Goal: Task Accomplishment & Management: Use online tool/utility

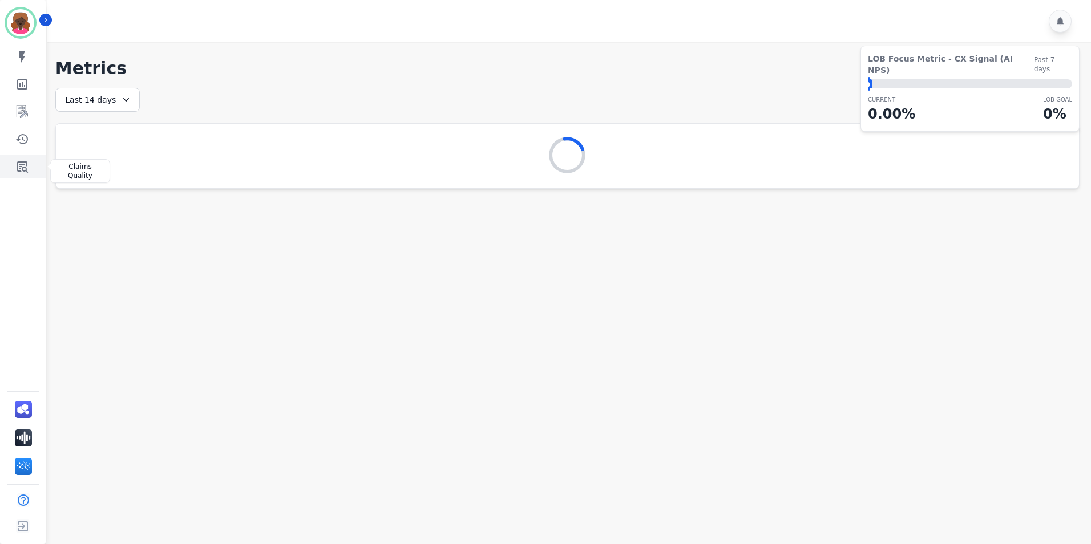
click at [11, 159] on link "Sidebar" at bounding box center [24, 166] width 44 height 23
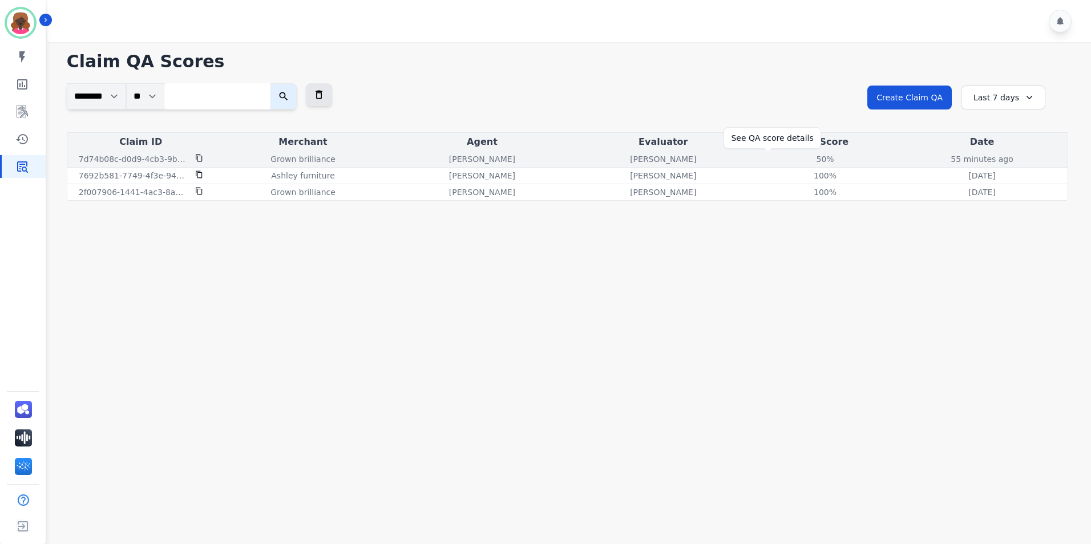
click at [800, 156] on div "50%" at bounding box center [825, 159] width 51 height 11
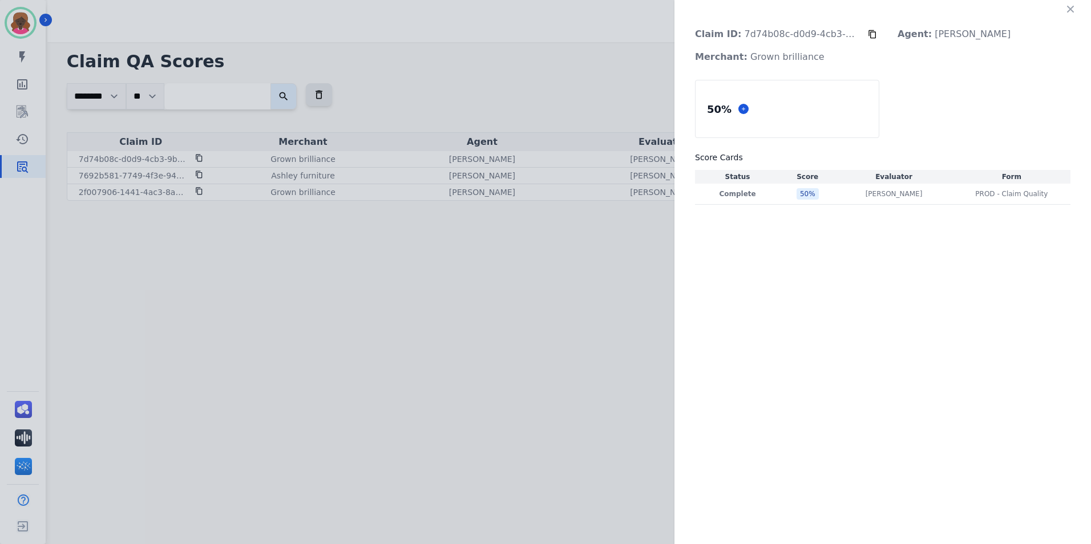
click at [580, 246] on div "Claim ID: 7d74b08c-d0d9-4cb3-9baa-4ae3d989989c Agent: [PERSON_NAME]: Grown bril…" at bounding box center [545, 272] width 1091 height 544
click at [759, 100] on div "50 %" at bounding box center [787, 108] width 183 height 57
click at [1068, 12] on icon "button" at bounding box center [1070, 9] width 7 height 7
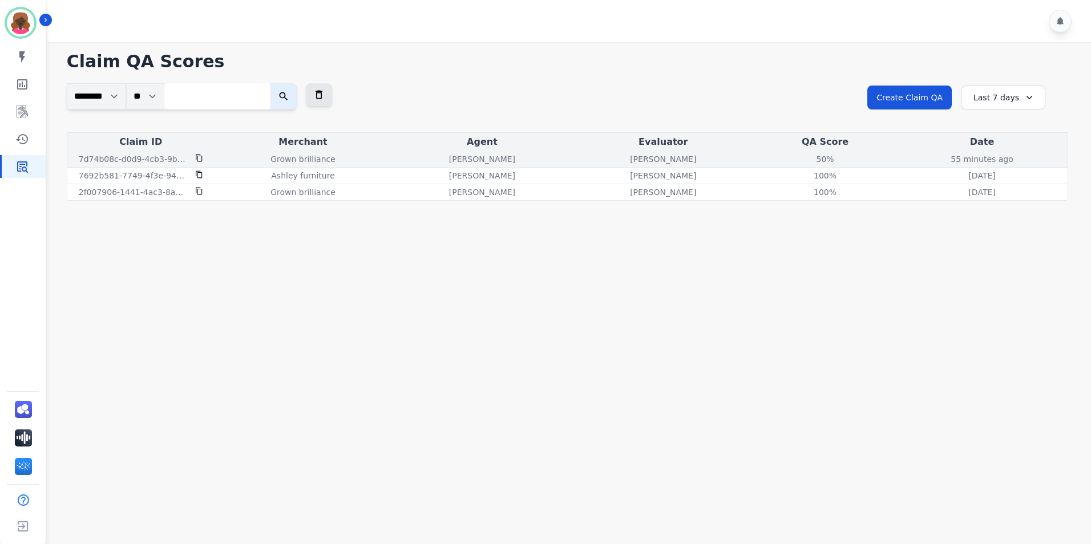
click at [181, 161] on p "7d74b08c-d0d9-4cb3-9baa-4ae3d989989c" at bounding box center [134, 159] width 110 height 11
click at [171, 158] on p "7d74b08c-d0d9-4cb3-9baa-4ae3d989989c" at bounding box center [134, 159] width 110 height 11
click at [135, 164] on p "7d74b08c-d0d9-4cb3-9baa-4ae3d989989c" at bounding box center [134, 159] width 110 height 11
click at [199, 156] on icon at bounding box center [199, 158] width 6 height 7
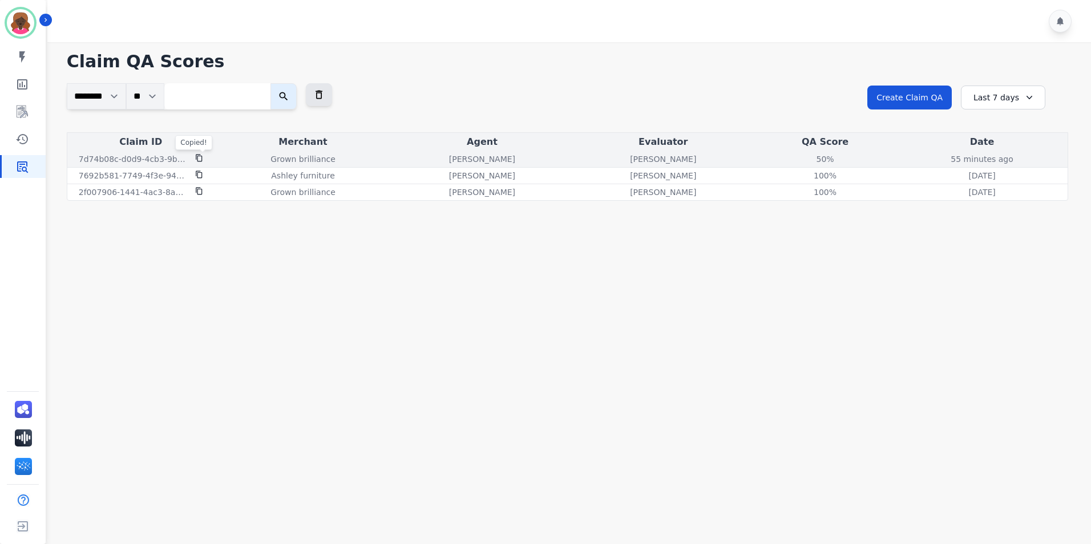
click at [291, 154] on p "Grown brilliance" at bounding box center [303, 159] width 65 height 11
click at [361, 164] on div "Grown brilliance" at bounding box center [303, 159] width 172 height 11
click at [357, 160] on div "Grown brilliance" at bounding box center [303, 159] width 172 height 11
click at [652, 160] on div "[PERSON_NAME]" at bounding box center [663, 159] width 176 height 11
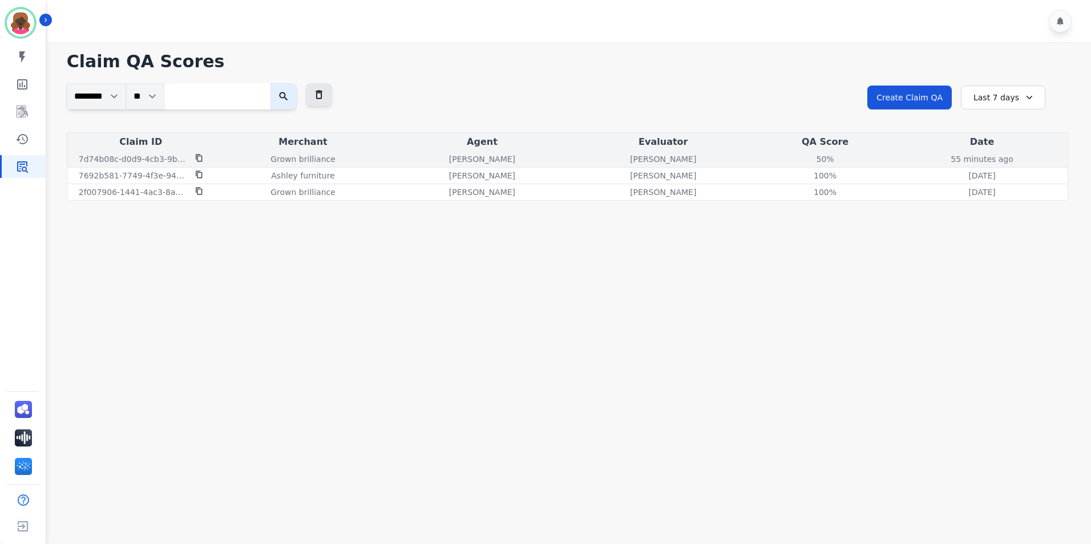
click at [630, 159] on p "[PERSON_NAME]" at bounding box center [663, 159] width 66 height 11
click at [111, 156] on p "7d74b08c-d0d9-4cb3-9baa-4ae3d989989c" at bounding box center [134, 159] width 110 height 11
drag, startPoint x: 111, startPoint y: 156, endPoint x: 187, endPoint y: 155, distance: 75.9
click at [187, 155] on p "7d74b08c-d0d9-4cb3-9baa-4ae3d989989c" at bounding box center [134, 159] width 110 height 11
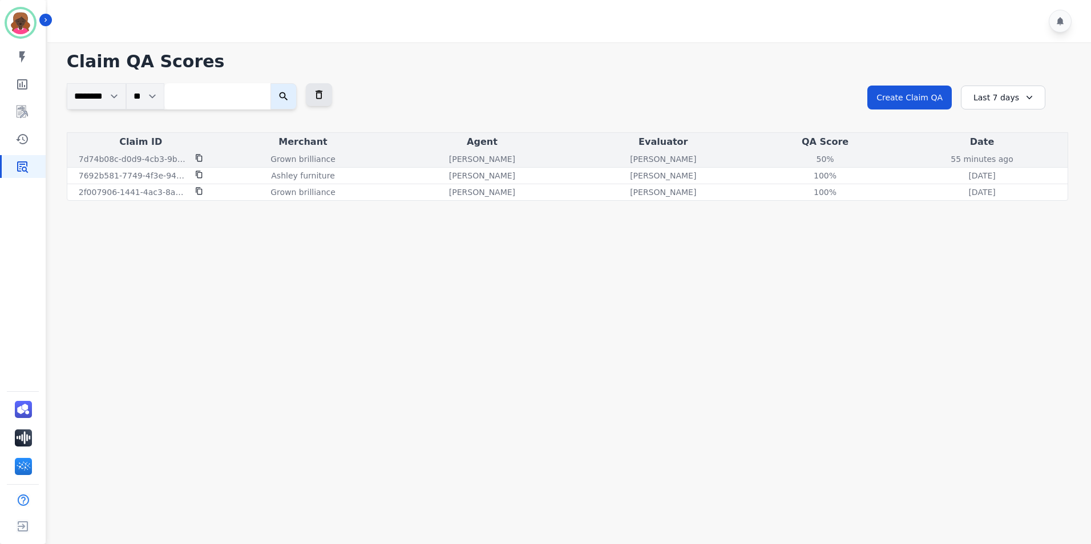
click at [289, 163] on p "Grown brilliance" at bounding box center [303, 159] width 65 height 11
click at [951, 158] on p "55 minutes ago" at bounding box center [982, 159] width 62 height 11
drag, startPoint x: 938, startPoint y: 158, endPoint x: 820, endPoint y: 153, distance: 118.8
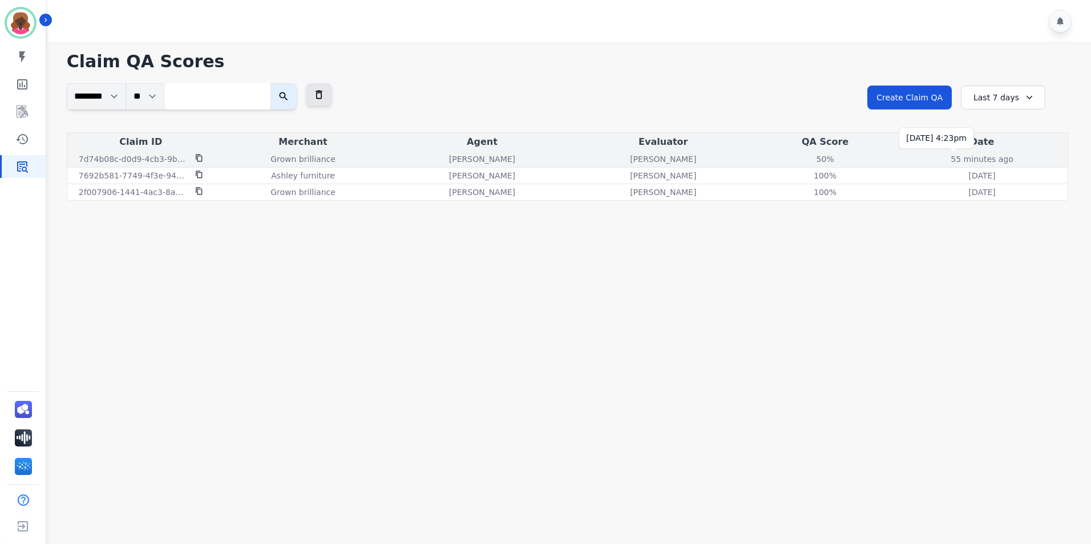
click at [820, 153] on td "50% See QA score details" at bounding box center [825, 159] width 143 height 17
click at [800, 163] on div "50%" at bounding box center [825, 159] width 51 height 11
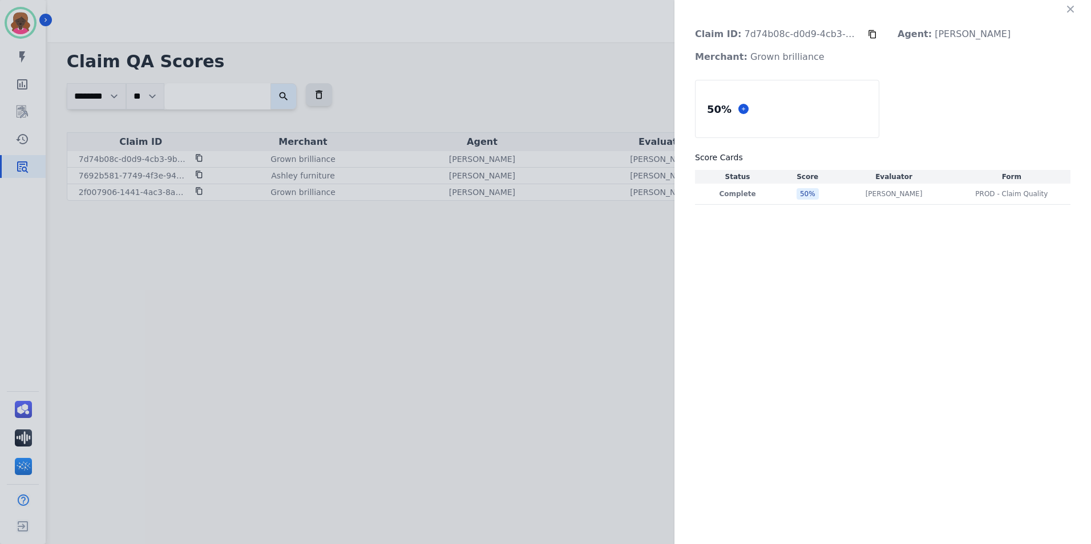
click at [820, 131] on div "50 %" at bounding box center [787, 108] width 183 height 57
click at [744, 105] on button at bounding box center [744, 109] width 10 height 10
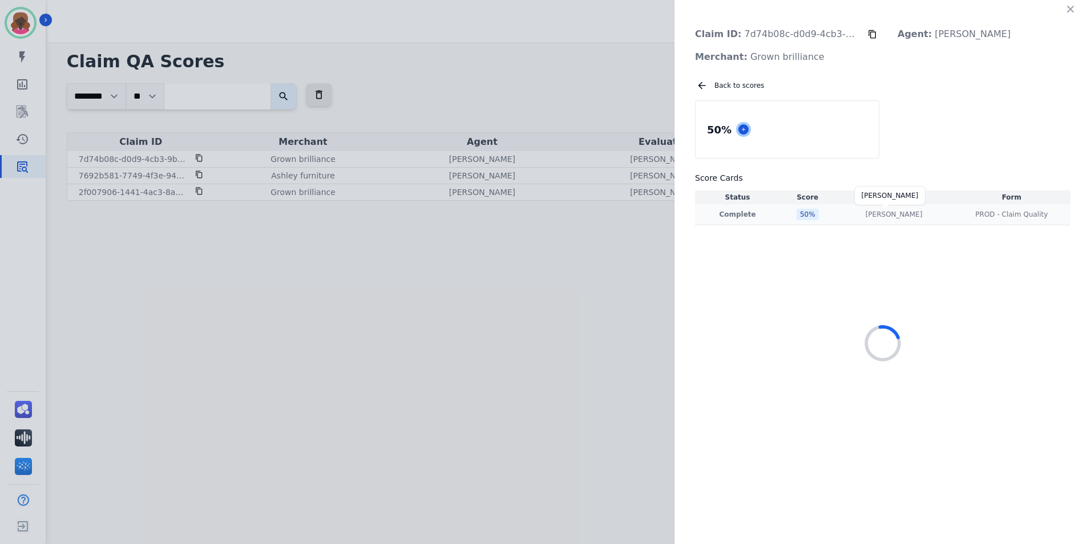
select select "*"
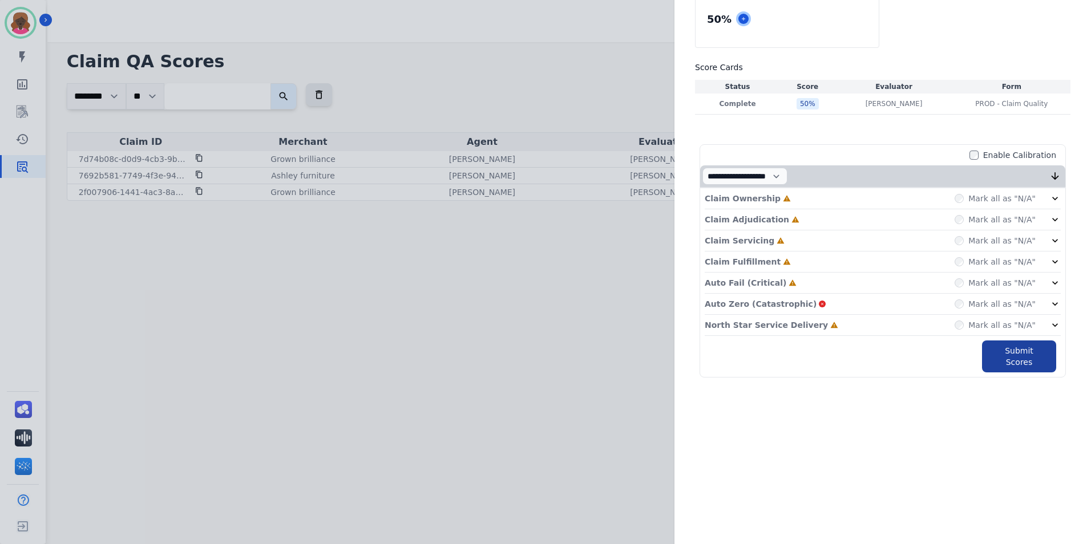
scroll to position [114, 0]
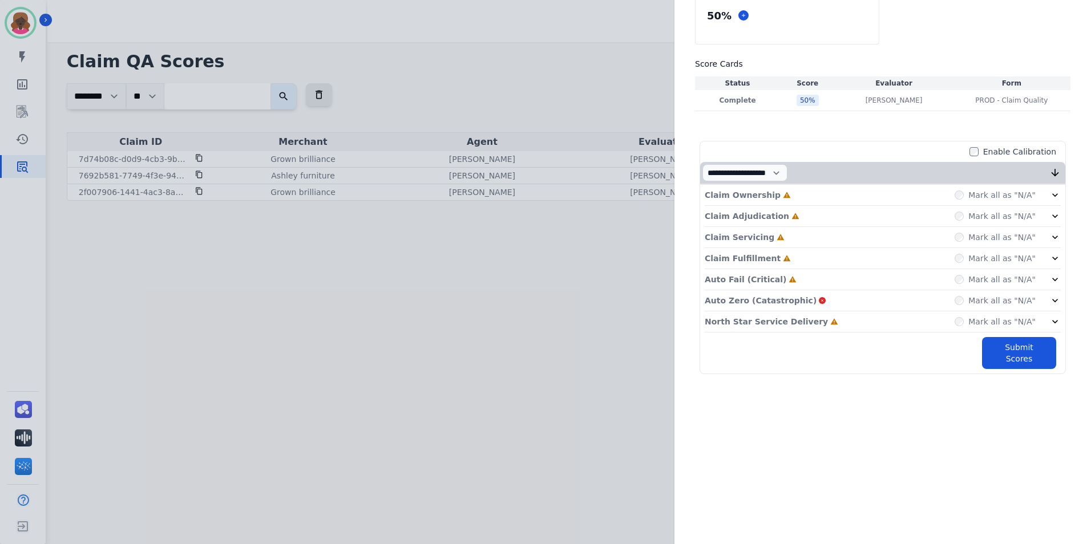
click at [840, 304] on div "Auto Zero (Catastrophic) Mark all as "N/A"" at bounding box center [883, 301] width 356 height 21
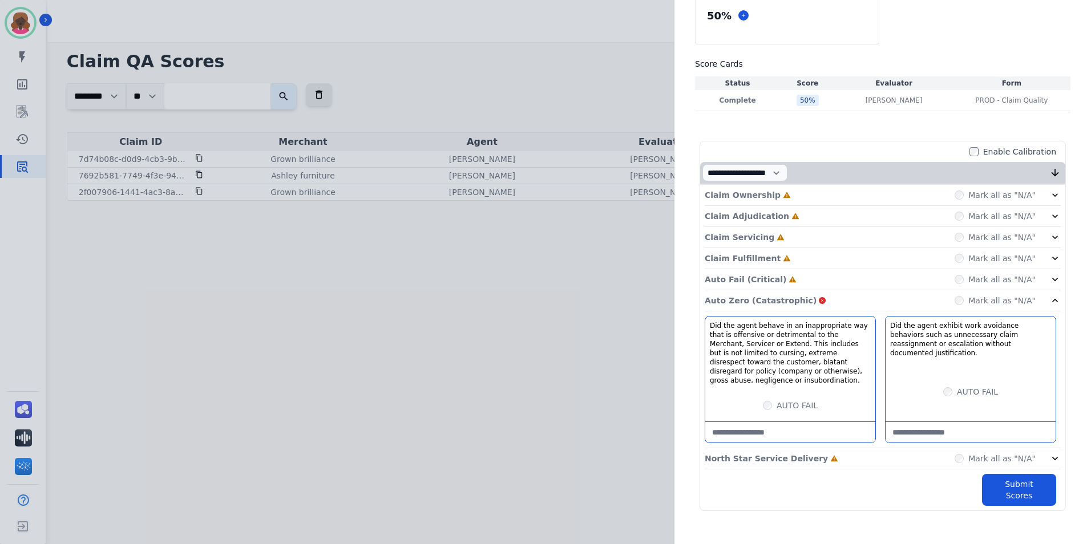
click at [840, 304] on div "Auto Zero (Catastrophic) Mark all as "N/A"" at bounding box center [883, 301] width 356 height 21
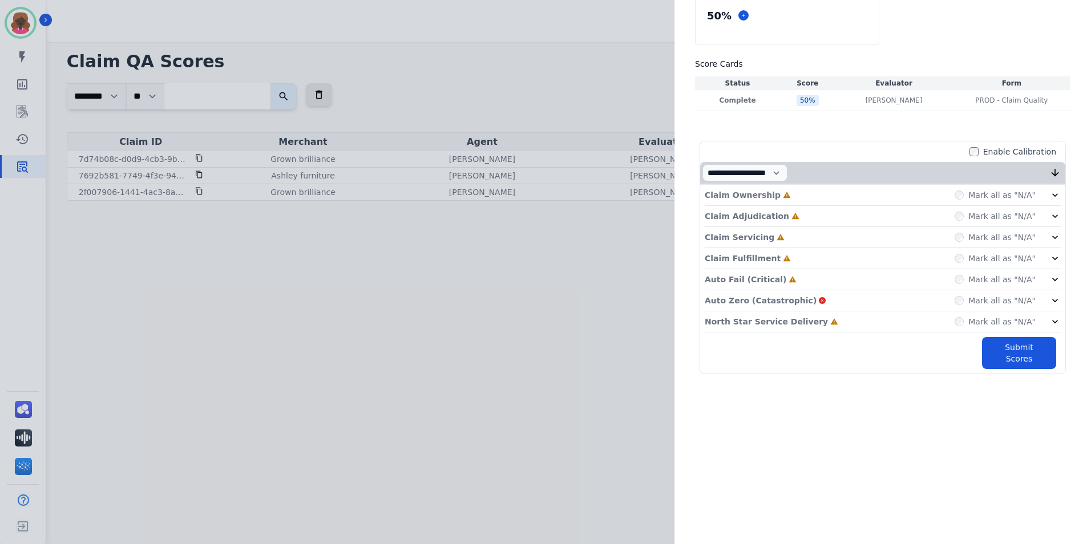
click at [1011, 199] on label "Mark all as "N/A"" at bounding box center [1002, 194] width 67 height 11
click at [1001, 211] on label "Mark all as "N/A"" at bounding box center [1002, 216] width 67 height 11
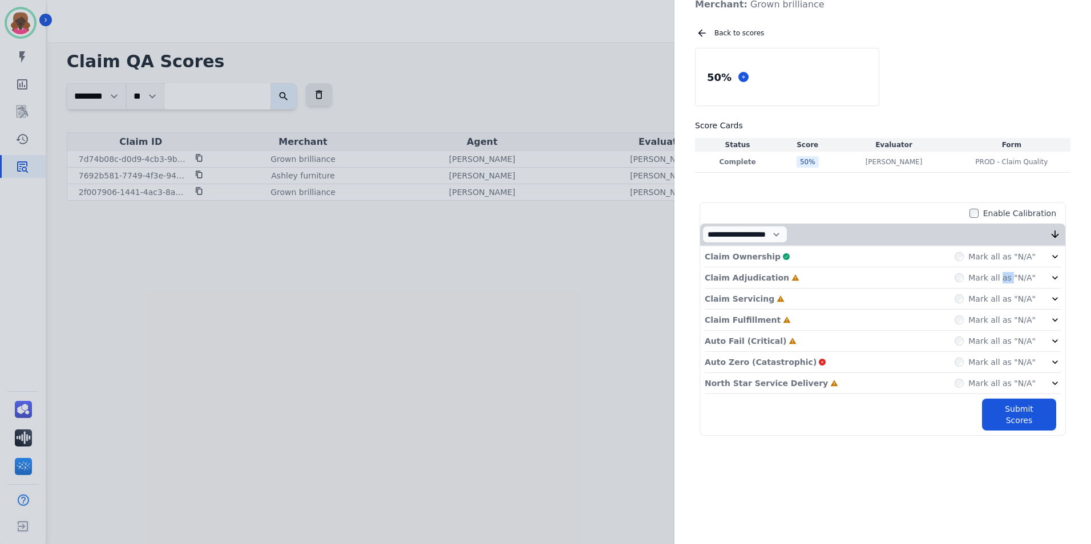
scroll to position [0, 0]
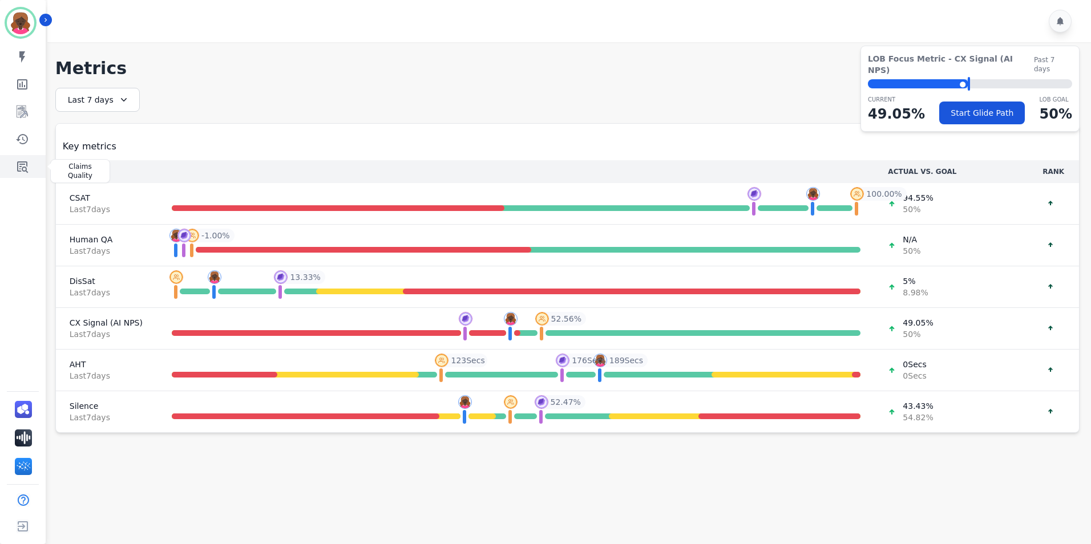
click at [22, 166] on icon "Sidebar" at bounding box center [22, 167] width 14 height 14
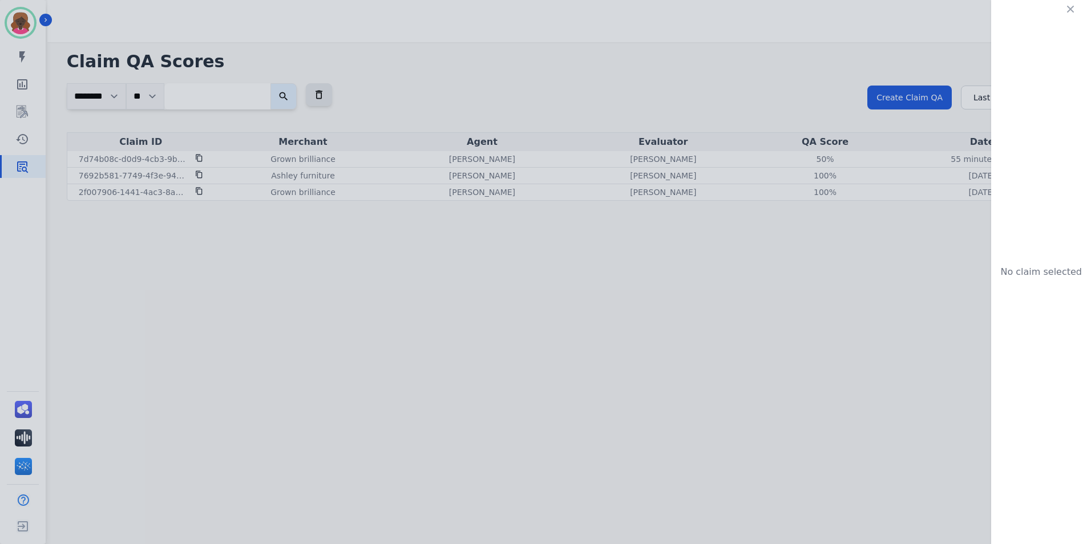
click at [150, 161] on div "No claim selected" at bounding box center [545, 272] width 1091 height 544
drag, startPoint x: 150, startPoint y: 161, endPoint x: 306, endPoint y: 138, distance: 158.1
click at [306, 138] on div "No claim selected" at bounding box center [545, 272] width 1091 height 544
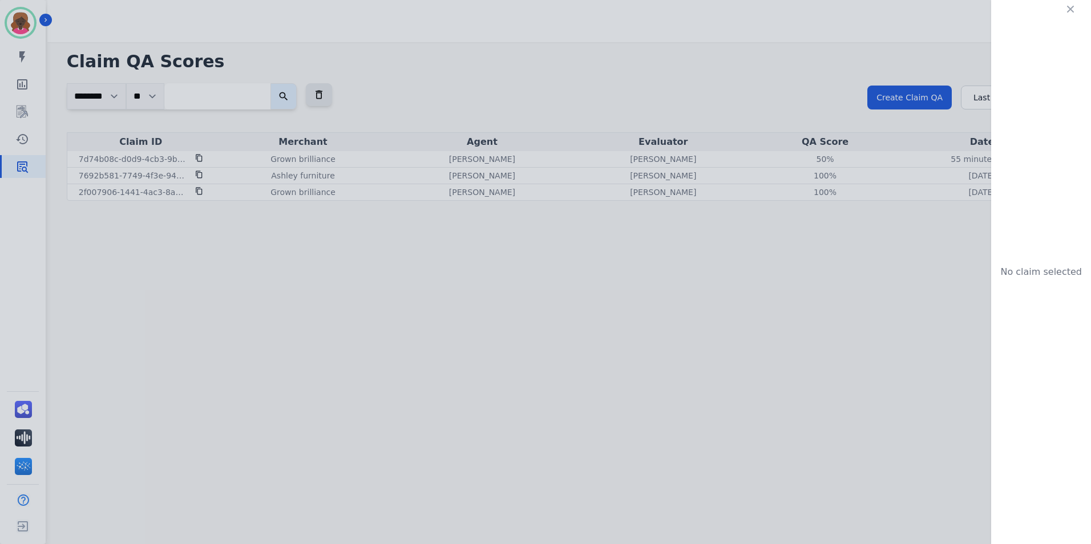
click at [193, 154] on div "No claim selected" at bounding box center [545, 272] width 1091 height 544
drag, startPoint x: 211, startPoint y: 154, endPoint x: 232, endPoint y: 151, distance: 21.9
click at [224, 152] on div "No claim selected" at bounding box center [545, 272] width 1091 height 544
click at [896, 132] on div "No claim selected" at bounding box center [545, 272] width 1091 height 544
click at [1074, 5] on icon "button" at bounding box center [1070, 8] width 11 height 11
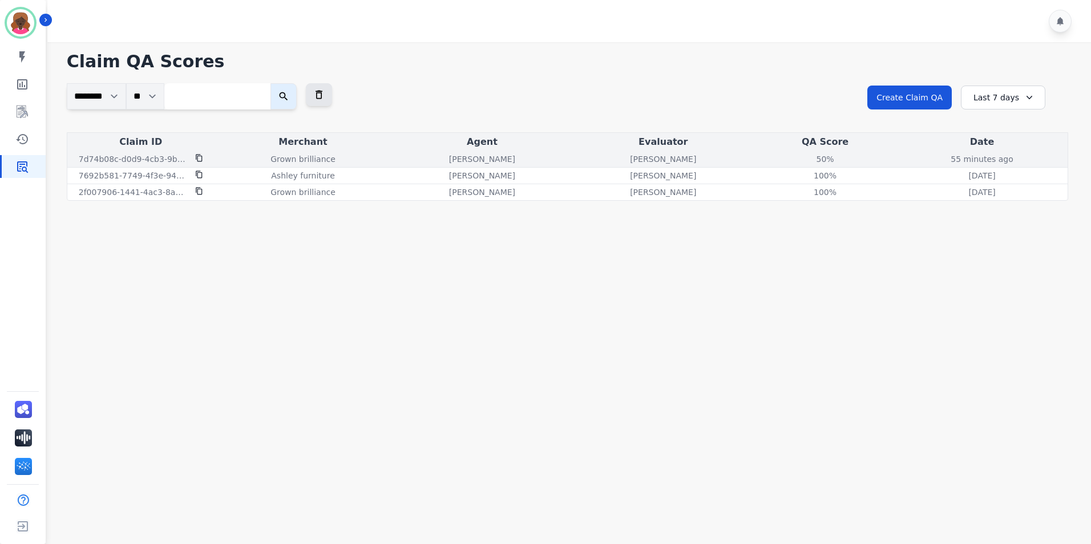
click at [200, 155] on icon at bounding box center [199, 158] width 6 height 7
click at [294, 156] on p "Grown brilliance" at bounding box center [303, 159] width 65 height 11
drag, startPoint x: 294, startPoint y: 156, endPoint x: 385, endPoint y: 148, distance: 91.1
click at [330, 155] on div "Grown brilliance" at bounding box center [303, 159] width 172 height 11
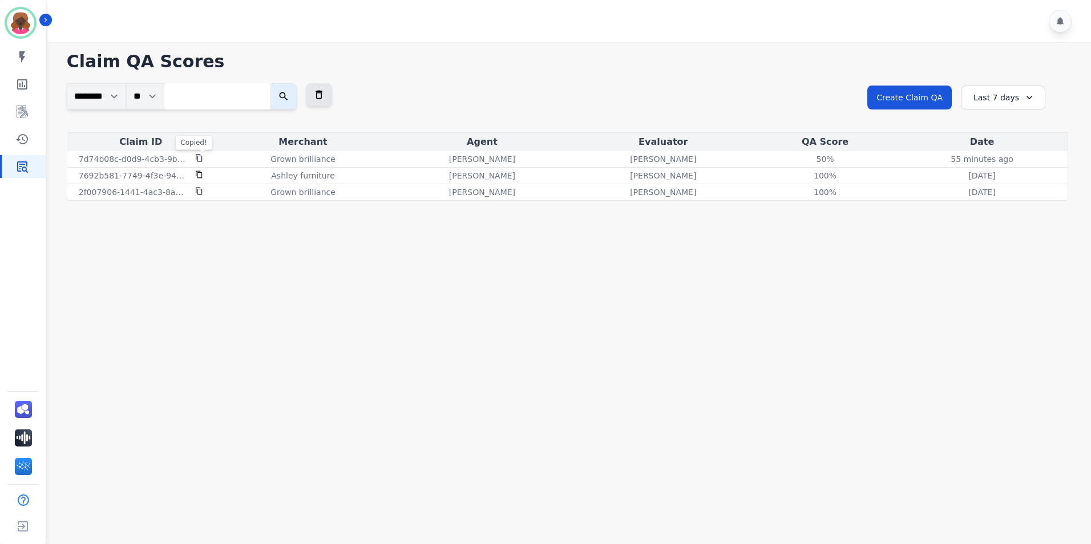
click at [421, 148] on div "Agent" at bounding box center [482, 142] width 176 height 14
click at [465, 160] on p "[PERSON_NAME]" at bounding box center [482, 159] width 66 height 11
click at [124, 159] on p "7d74b08c-d0d9-4cb3-9baa-4ae3d989989c" at bounding box center [134, 159] width 110 height 11
drag, startPoint x: 124, startPoint y: 159, endPoint x: 203, endPoint y: 159, distance: 78.2
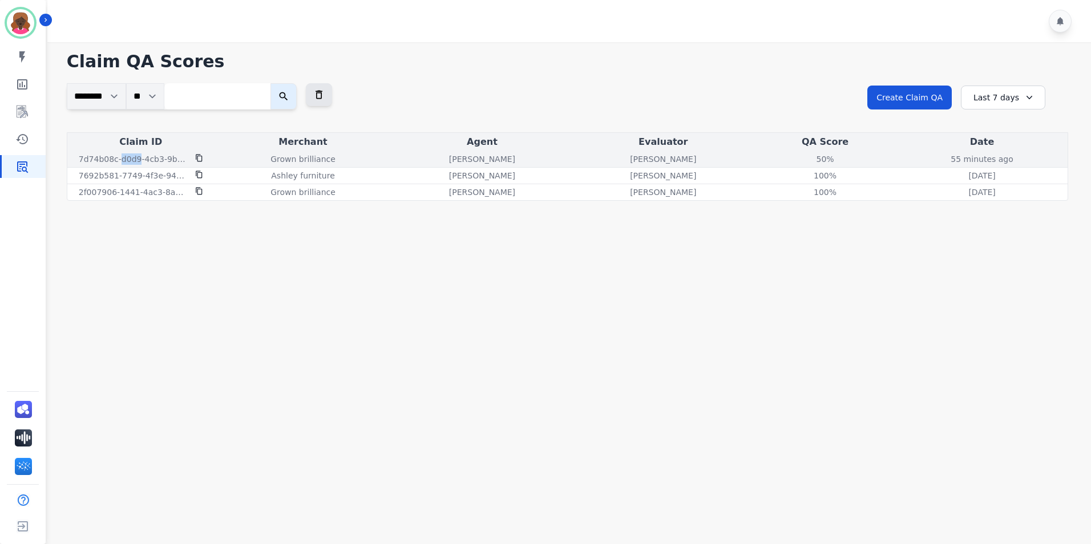
click at [203, 159] on icon at bounding box center [199, 158] width 8 height 8
click at [200, 159] on icon at bounding box center [199, 158] width 8 height 8
click at [800, 159] on div "50%" at bounding box center [825, 159] width 51 height 11
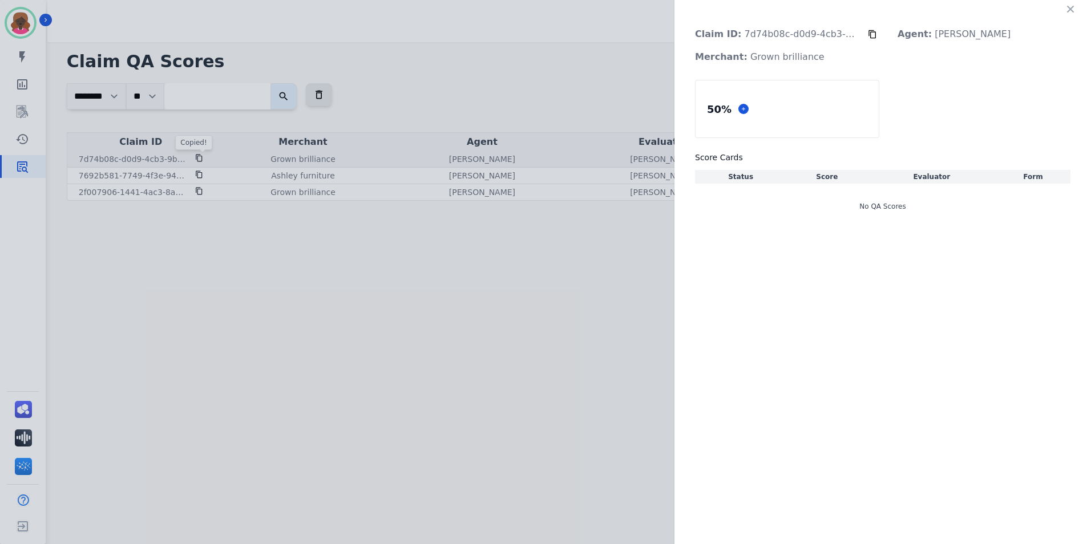
click at [745, 159] on h3 "Score Cards" at bounding box center [883, 157] width 376 height 11
click at [623, 161] on div "Claim ID: 7d74b08c-d0d9-4cb3-9baa-4ae3d989989c Agent: [PERSON_NAME]: Grown bril…" at bounding box center [545, 272] width 1091 height 544
drag, startPoint x: 623, startPoint y: 161, endPoint x: 602, endPoint y: 154, distance: 21.8
click at [600, 155] on div "Claim ID: 7d74b08c-d0d9-4cb3-9baa-4ae3d989989c Agent: [PERSON_NAME]: Grown bril…" at bounding box center [545, 272] width 1091 height 544
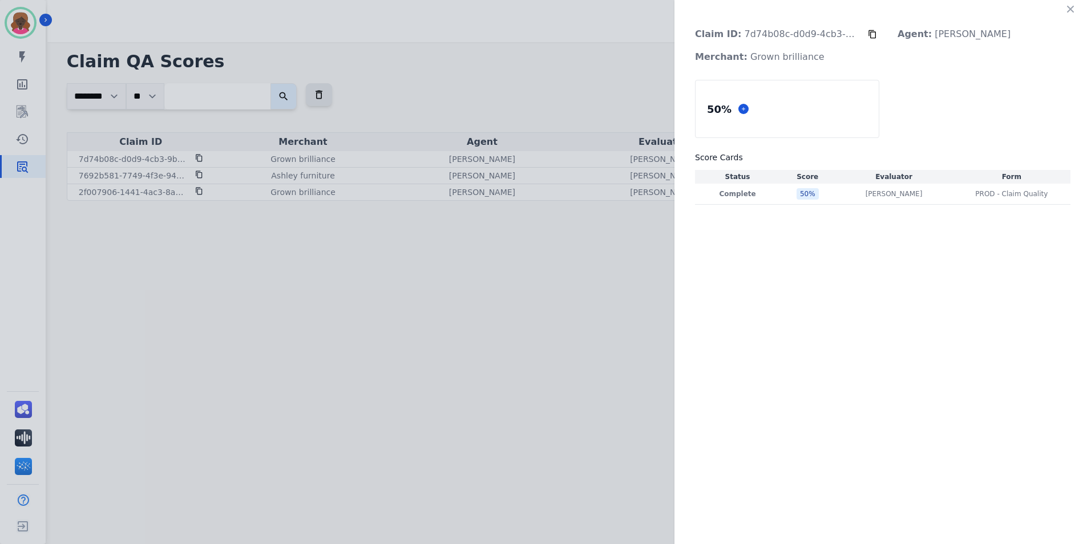
click at [918, 34] on strong "Agent:" at bounding box center [915, 34] width 34 height 11
click at [800, 197] on div "50 %" at bounding box center [808, 193] width 22 height 11
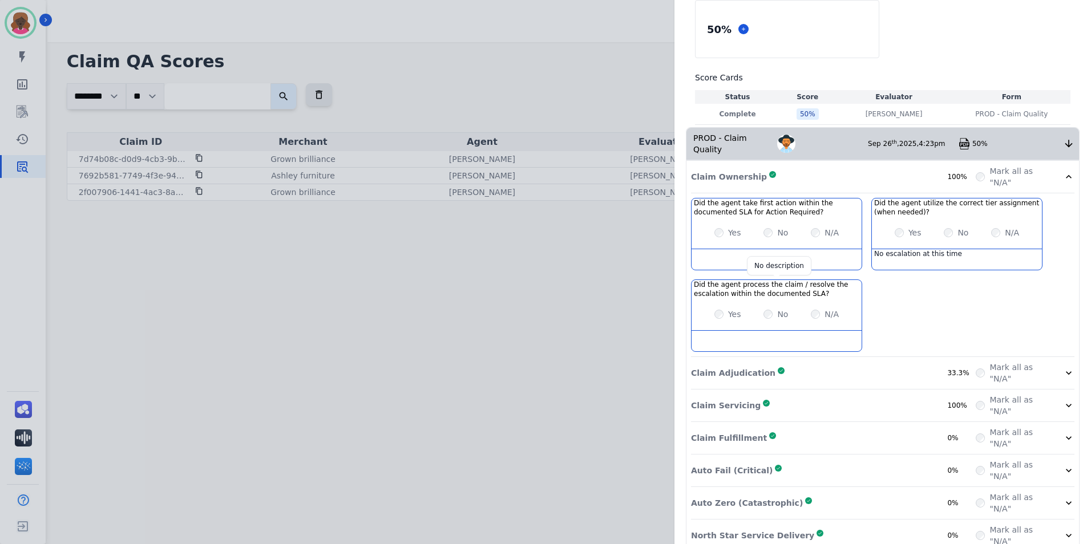
scroll to position [88, 0]
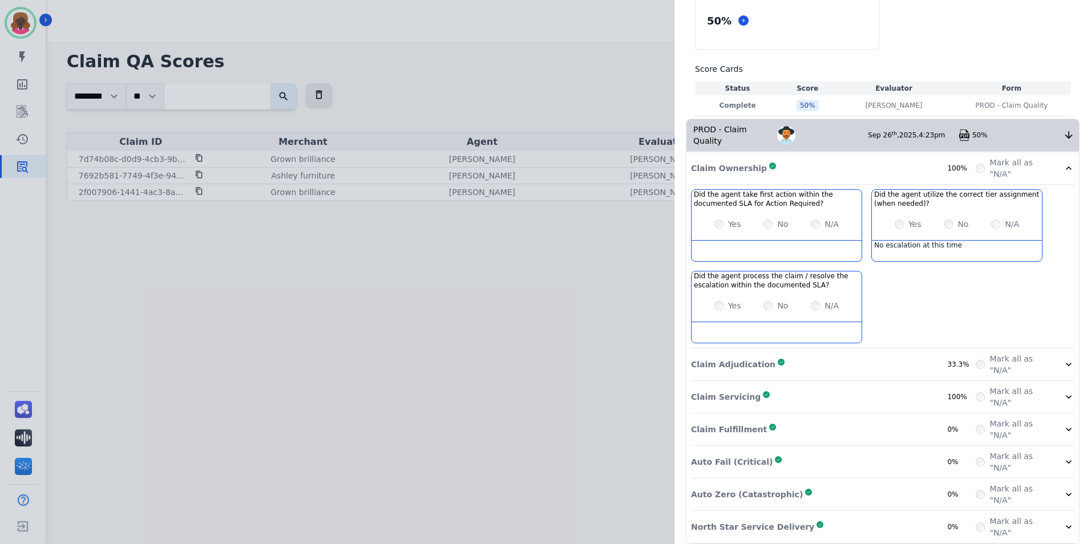
click at [861, 364] on div "Claim Adjudication Complete 33.3%" at bounding box center [833, 364] width 285 height 23
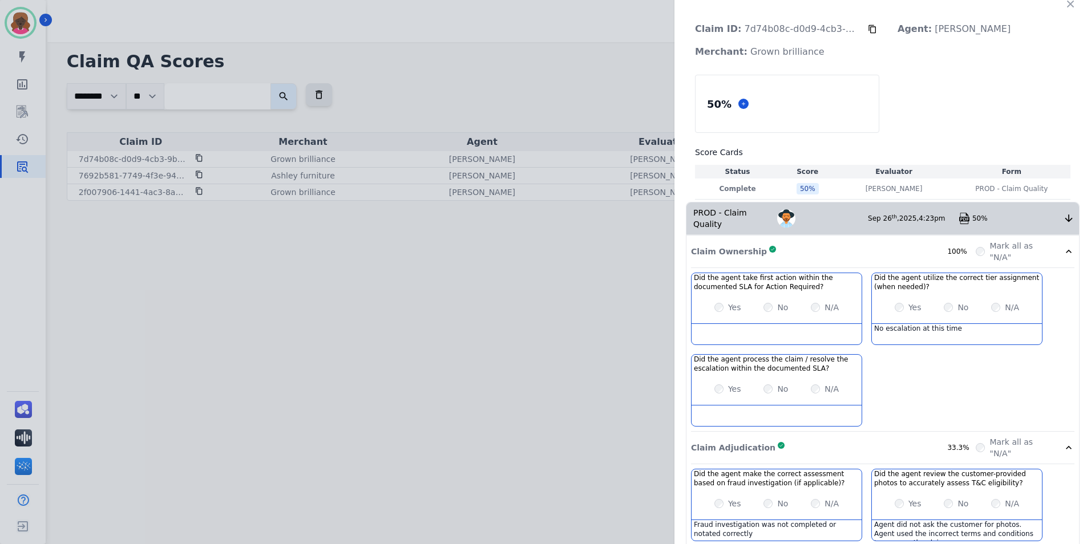
scroll to position [0, 0]
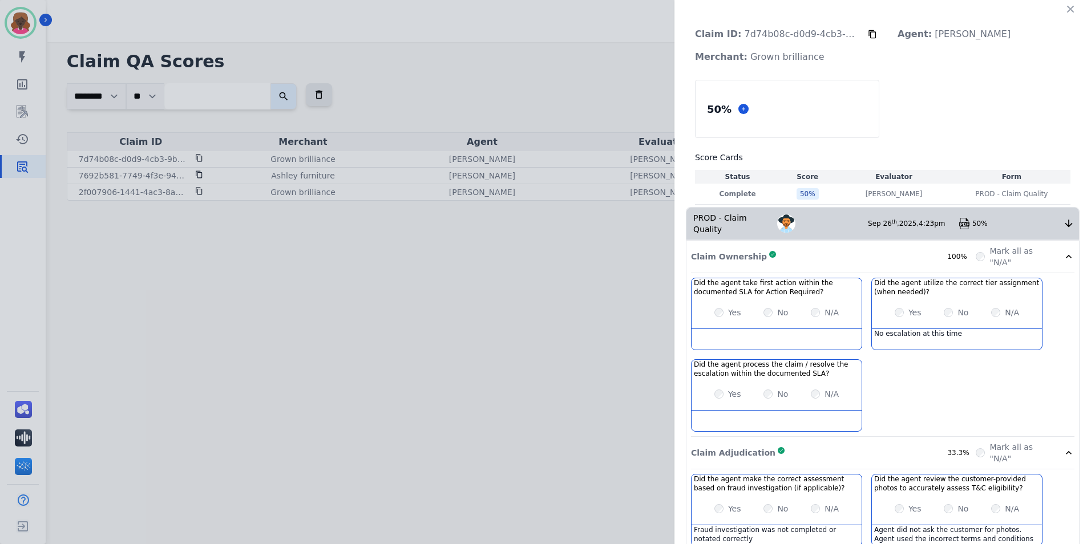
click at [868, 37] on icon at bounding box center [872, 34] width 9 height 9
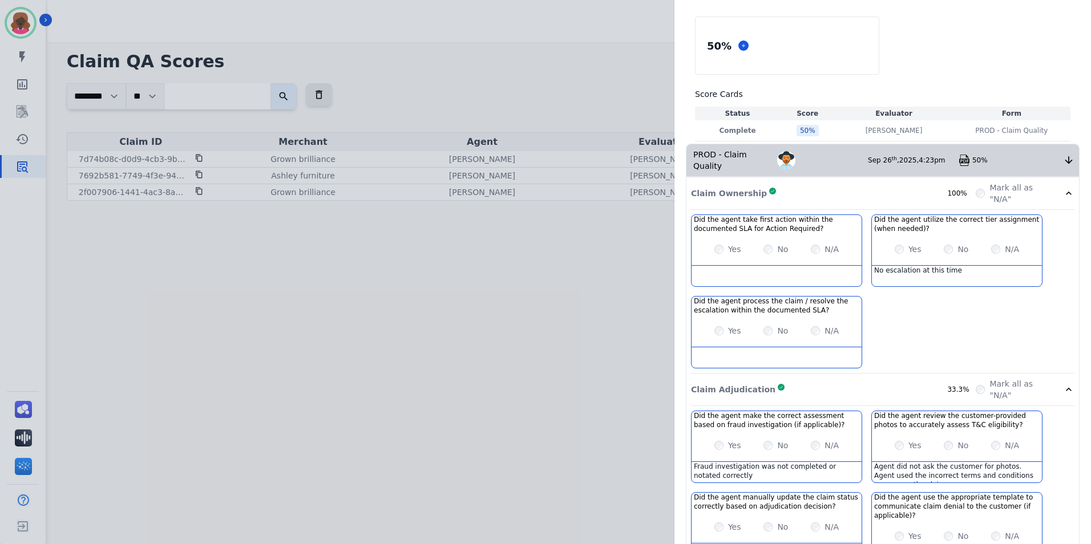
scroll to position [171, 0]
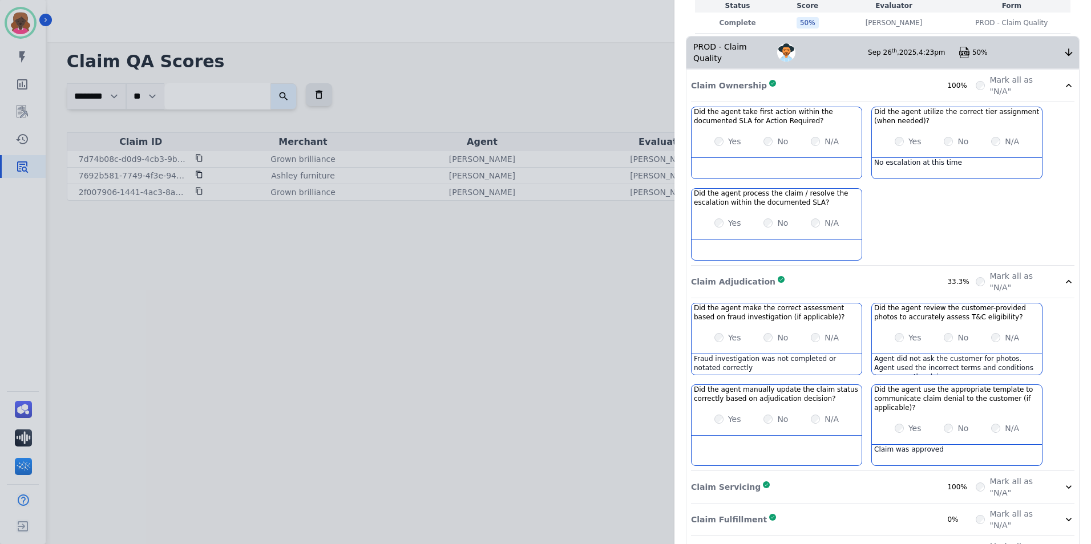
click at [514, 265] on div "Claim ID: 7d74b08c-d0d9-4cb3-9baa-4ae3d989989c Agent: [PERSON_NAME]: Grown bril…" at bounding box center [545, 272] width 1091 height 544
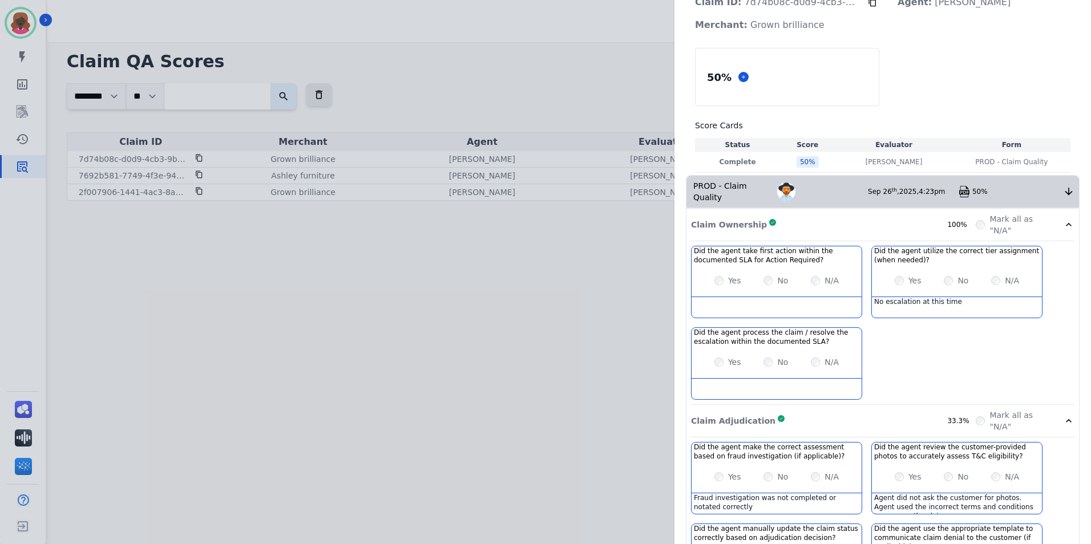
scroll to position [0, 0]
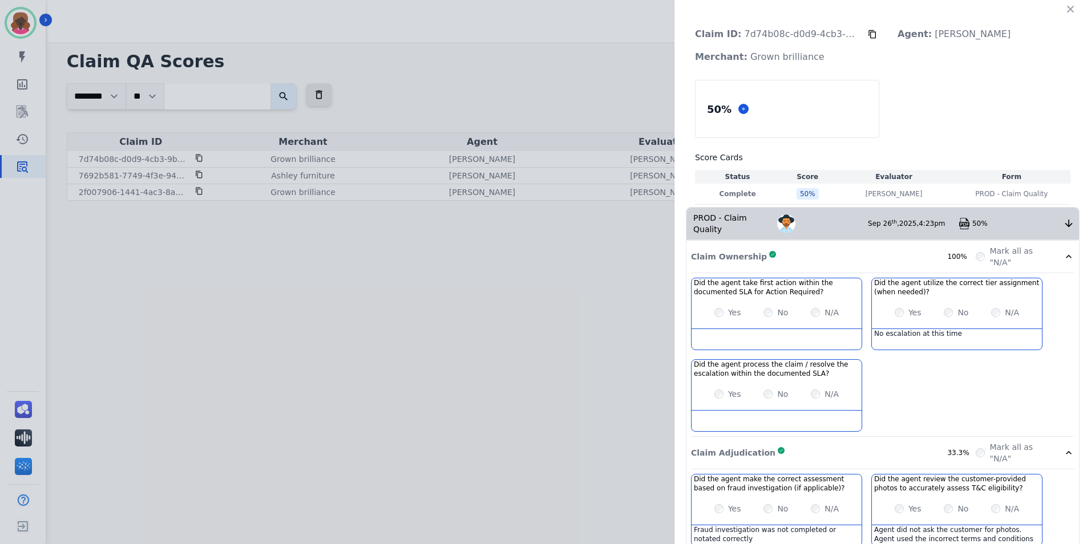
click at [1071, 21] on div "Claim ID: 7d74b08c-d0d9-4cb3-9baa-4ae3d989989c Agent: [PERSON_NAME]: Grown bril…" at bounding box center [883, 408] width 417 height 817
click at [1067, 8] on icon "button" at bounding box center [1070, 9] width 7 height 7
